Goal: Use online tool/utility: Utilize a website feature to perform a specific function

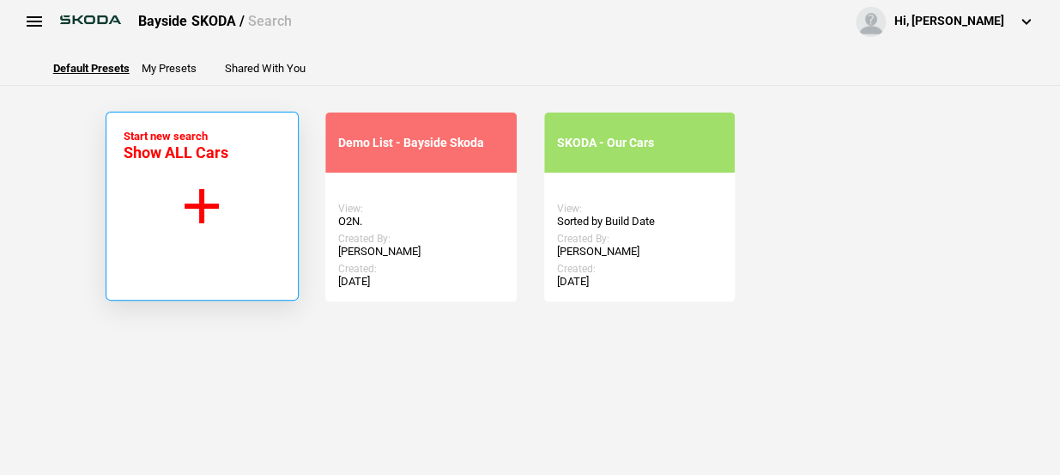
click at [203, 199] on button "Start new search Show ALL Cars" at bounding box center [202, 206] width 193 height 189
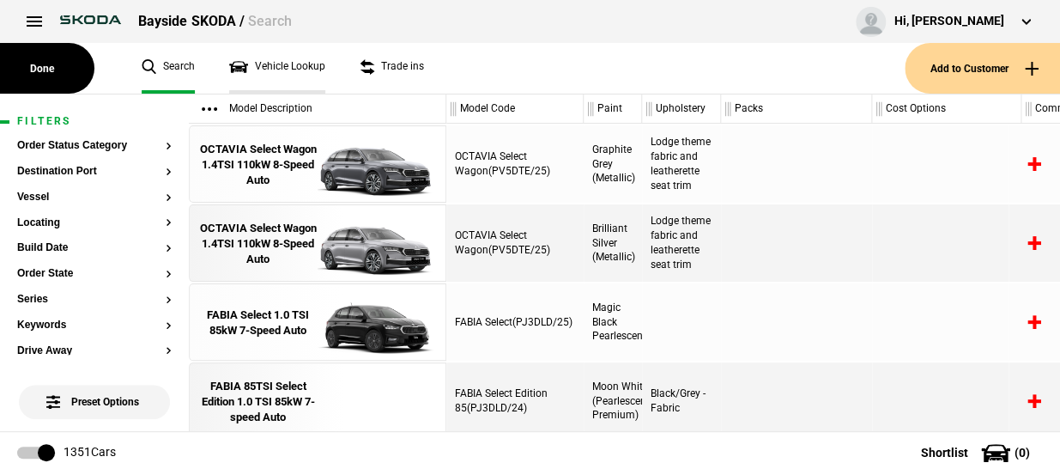
click at [278, 68] on link "Vehicle Lookup" at bounding box center [277, 68] width 96 height 51
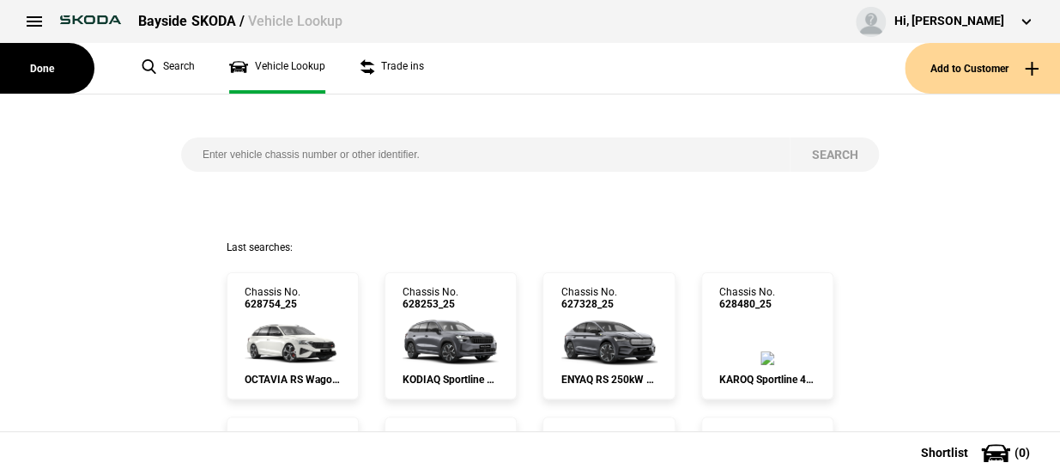
click at [296, 148] on input "search" at bounding box center [485, 154] width 608 height 34
type input "630003"
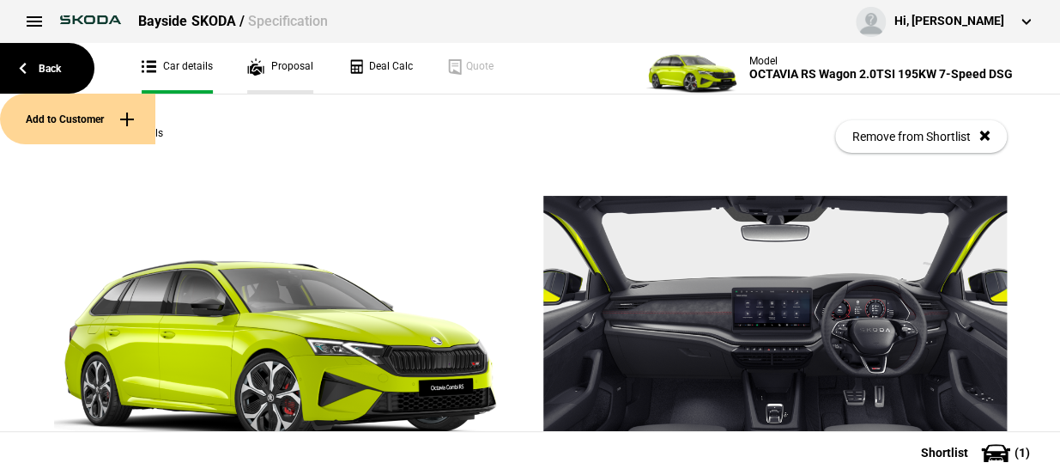
click at [280, 74] on link "Proposal" at bounding box center [280, 68] width 66 height 51
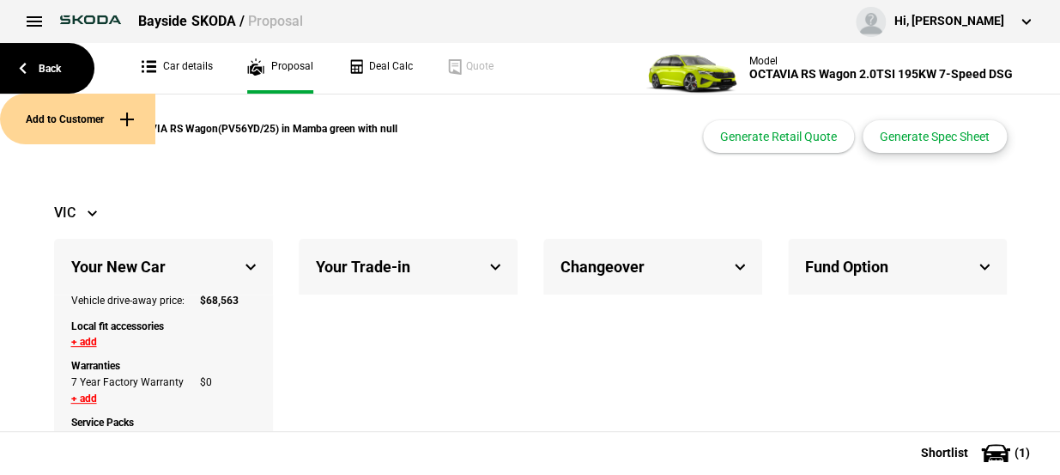
click at [877, 142] on button "Generate Spec Sheet" at bounding box center [935, 136] width 144 height 33
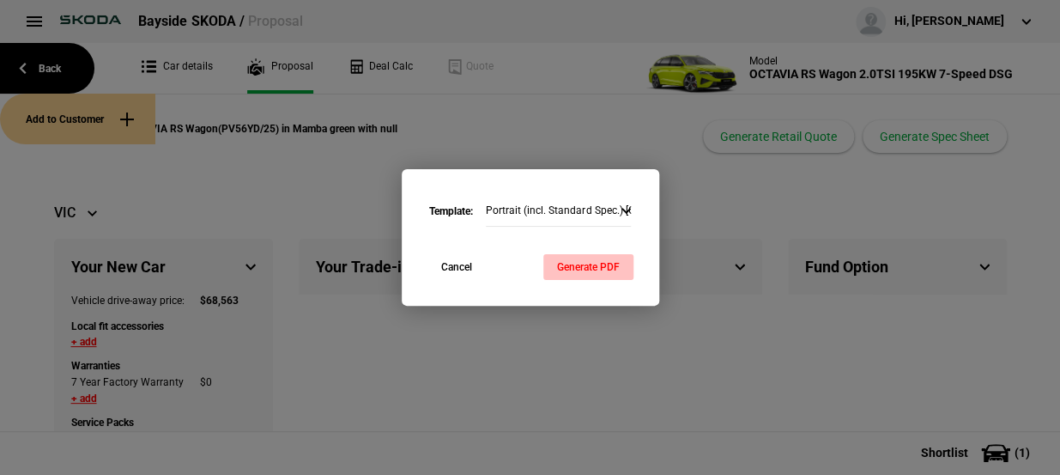
click at [587, 267] on button "Generate PDF" at bounding box center [588, 267] width 90 height 26
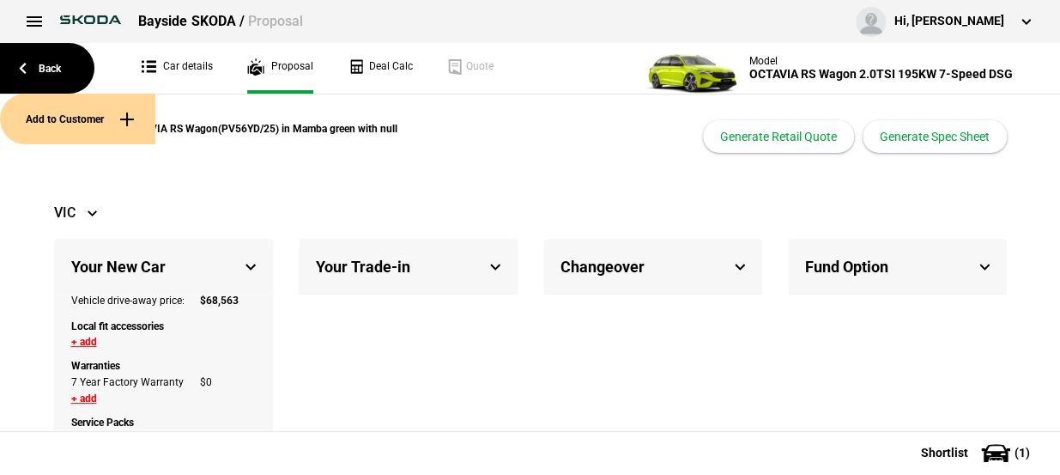
click at [602, 204] on div "VIC" at bounding box center [530, 213] width 953 height 34
click at [564, 378] on div "Changeover Total Drive-away price: $ 72,013 Trade-in equity: $ 0 Change Over: $…" at bounding box center [652, 383] width 219 height 289
click at [370, 74] on link "Deal Calc" at bounding box center [380, 68] width 65 height 51
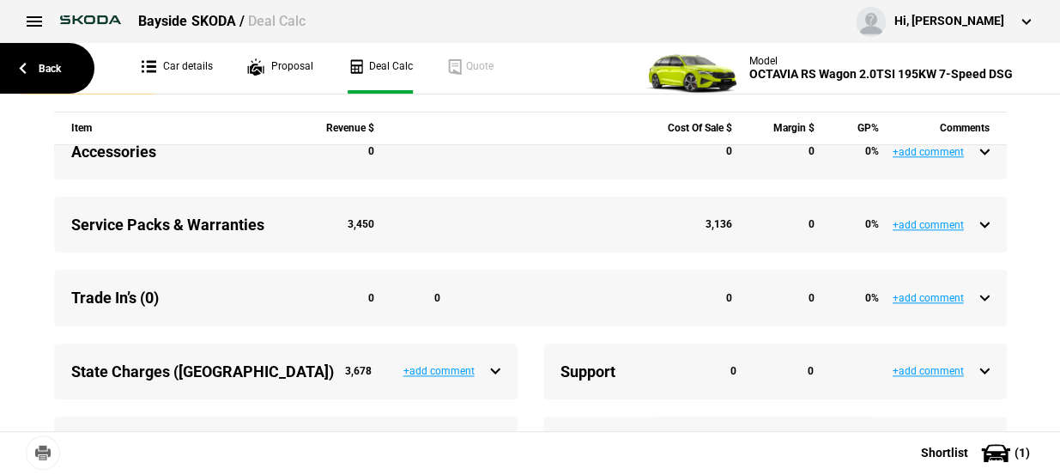
scroll to position [702, 0]
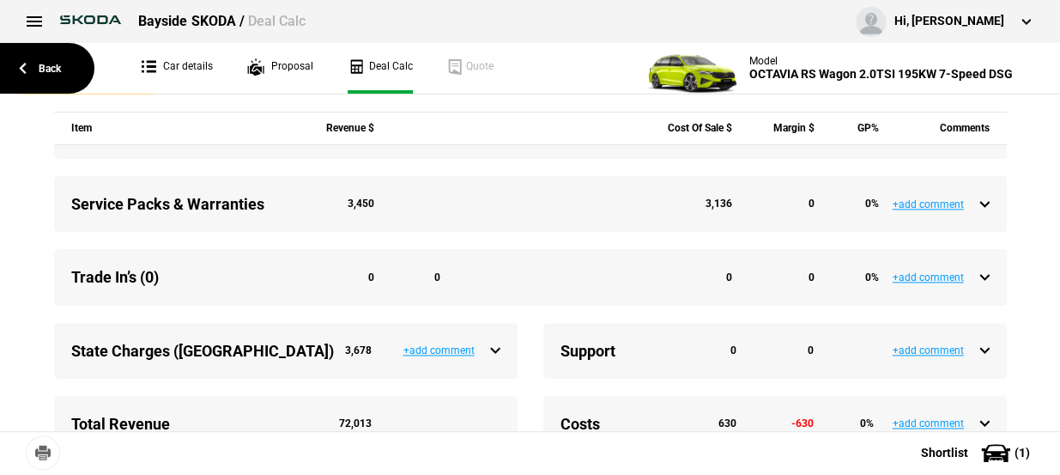
click at [350, 211] on div "3,450" at bounding box center [342, 204] width 64 height 15
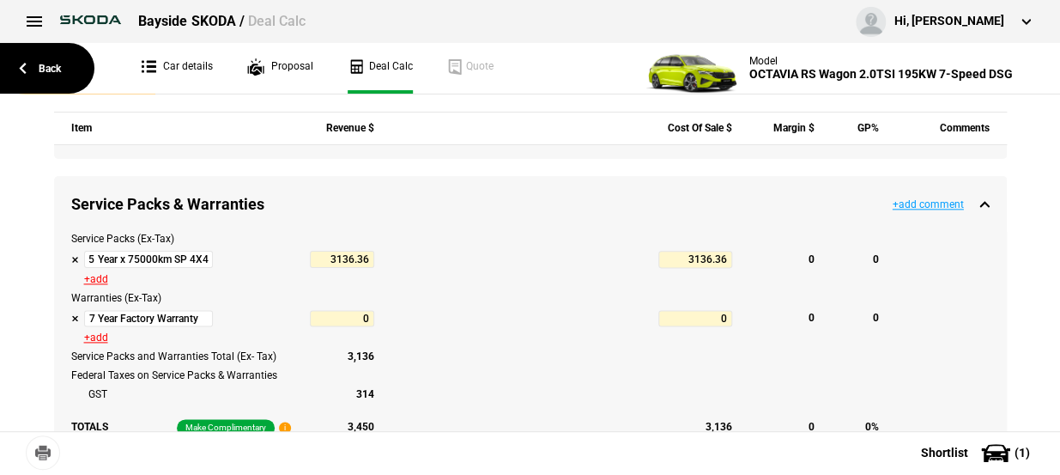
click at [71, 263] on button at bounding box center [75, 259] width 9 height 9
type input "6232.01"
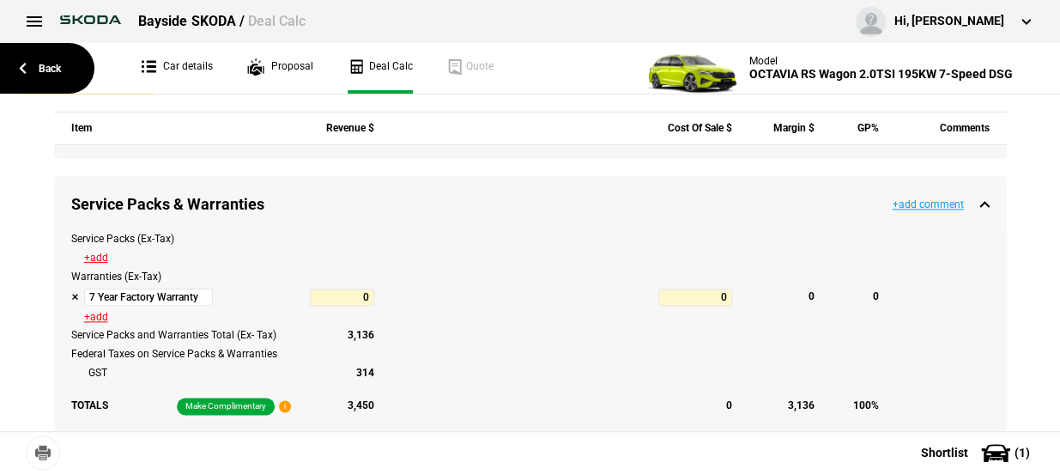
type input "68562.67"
type input "3095.65"
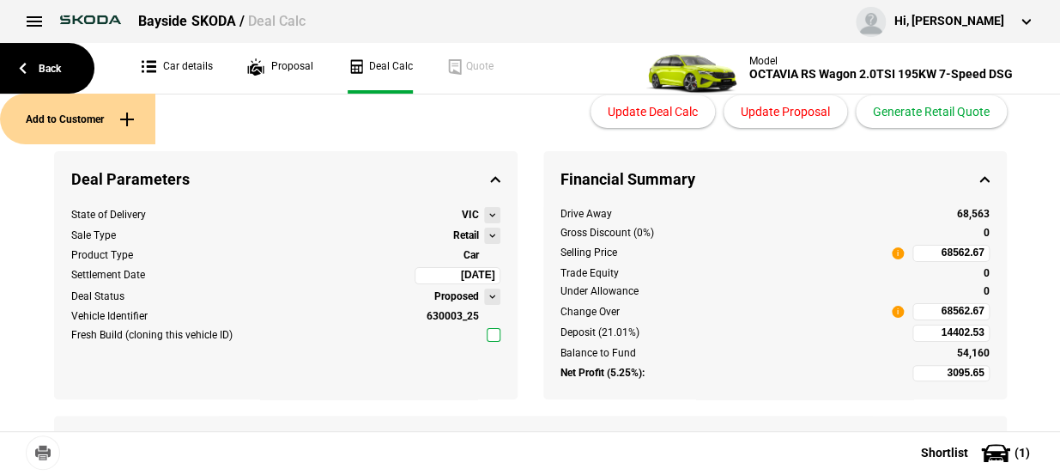
scroll to position [0, 0]
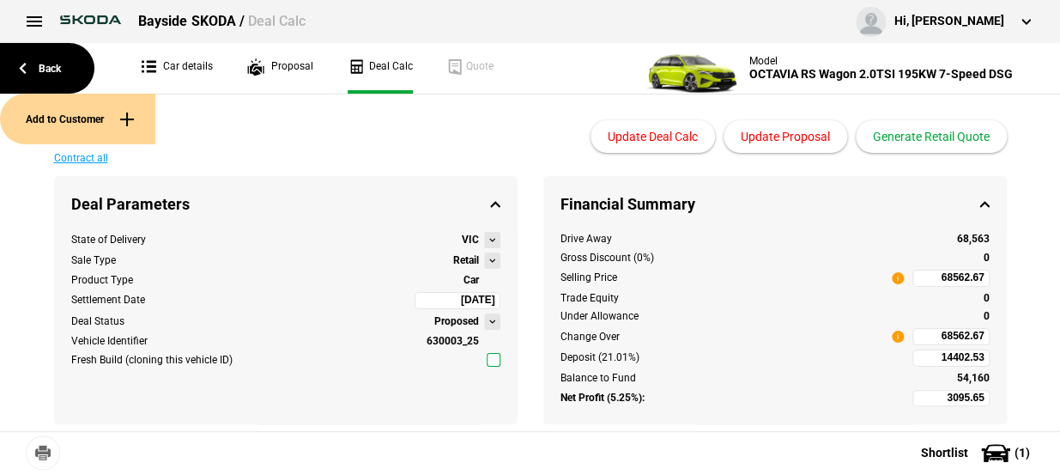
click at [925, 276] on input "68562.67" at bounding box center [950, 277] width 77 height 17
type input "66890"
click at [905, 222] on div "Financial Summary 3095.65" at bounding box center [774, 204] width 463 height 56
type input "1636.13"
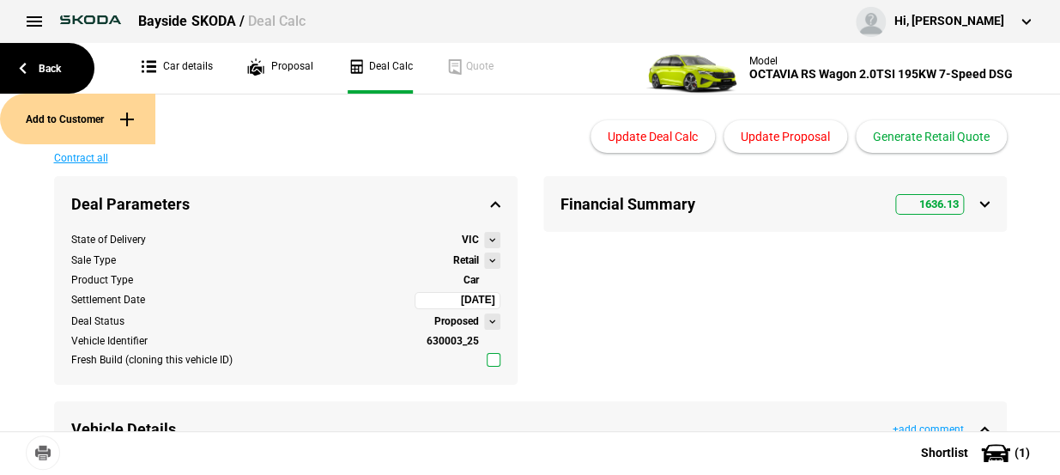
type input "66890"
click at [983, 203] on div "Financial Summary 1636.13" at bounding box center [774, 204] width 463 height 56
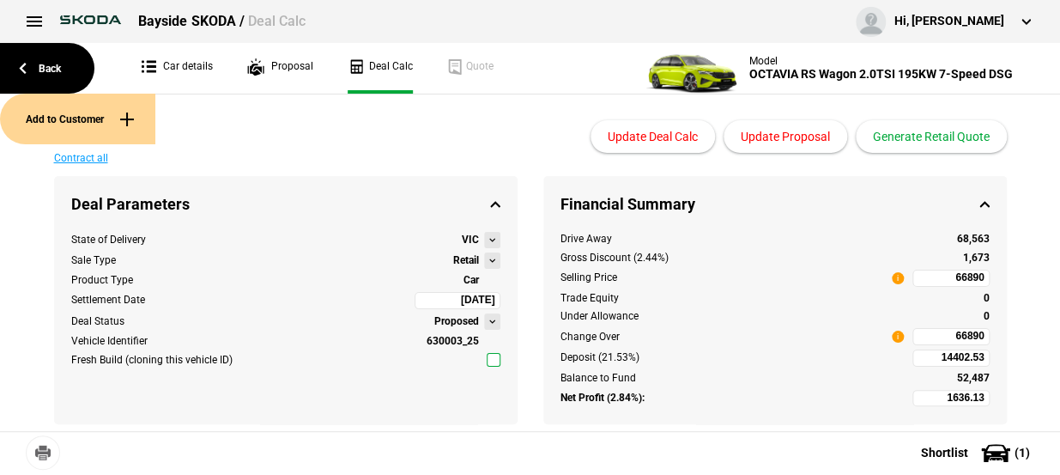
click at [777, 134] on button "Update Proposal" at bounding box center [785, 136] width 124 height 33
click at [289, 68] on link "Proposal" at bounding box center [280, 68] width 66 height 51
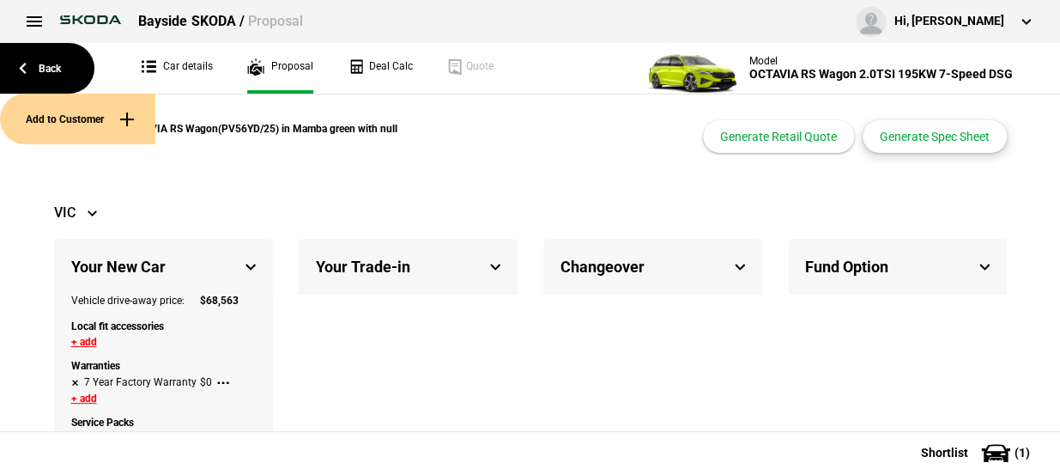
click at [927, 146] on button "Generate Spec Sheet" at bounding box center [935, 136] width 144 height 33
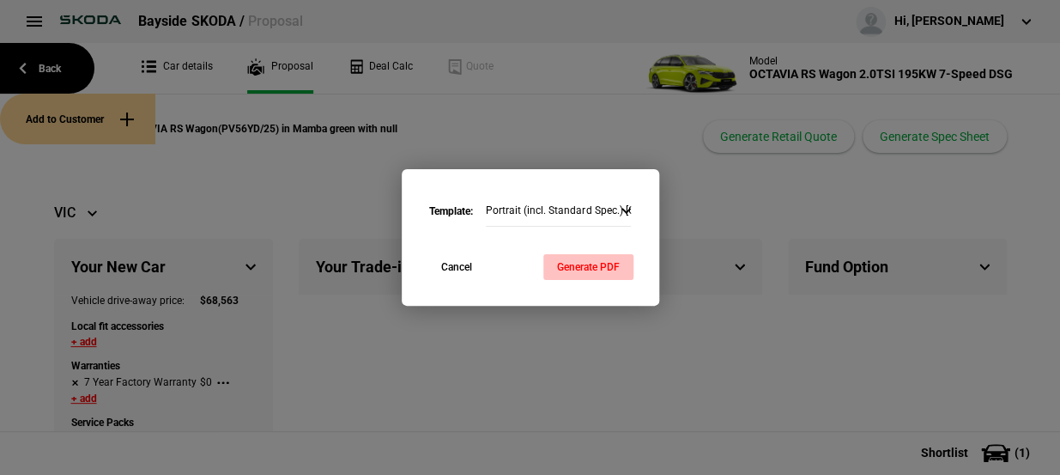
click at [571, 268] on button "Generate PDF" at bounding box center [588, 267] width 90 height 26
